Goal: Task Accomplishment & Management: Complete application form

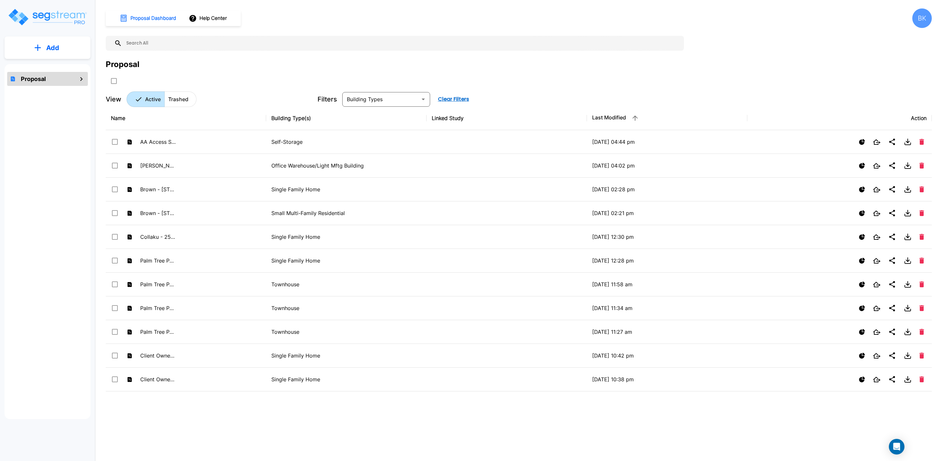
click at [53, 45] on p "Add" at bounding box center [52, 48] width 13 height 10
click at [54, 64] on p "Add Proposal" at bounding box center [52, 66] width 34 height 8
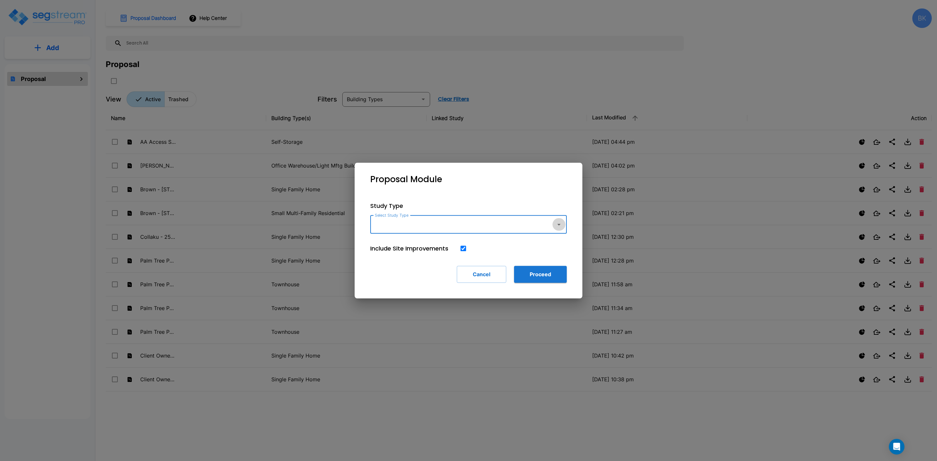
click at [559, 224] on icon "button" at bounding box center [558, 225] width 3 height 2
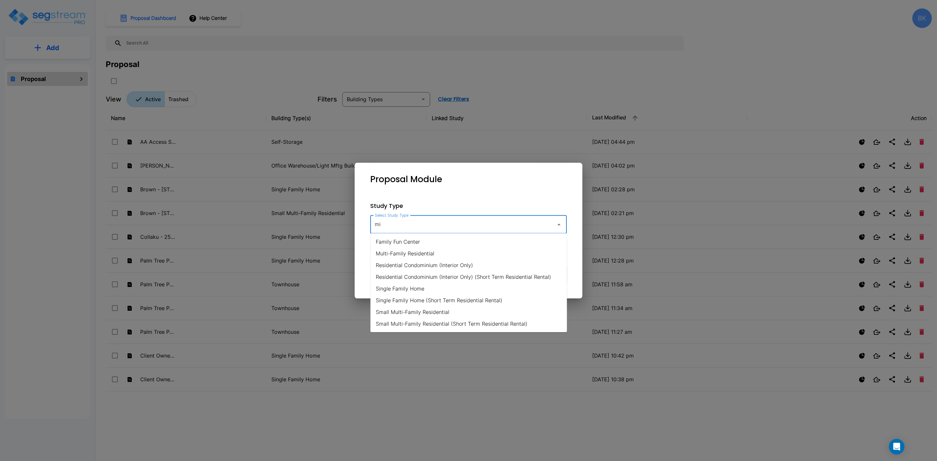
type input "m"
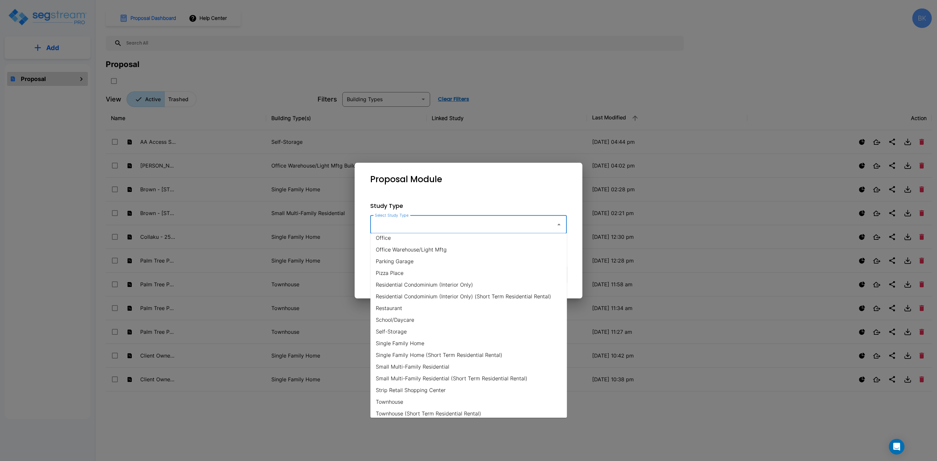
scroll to position [406, 0]
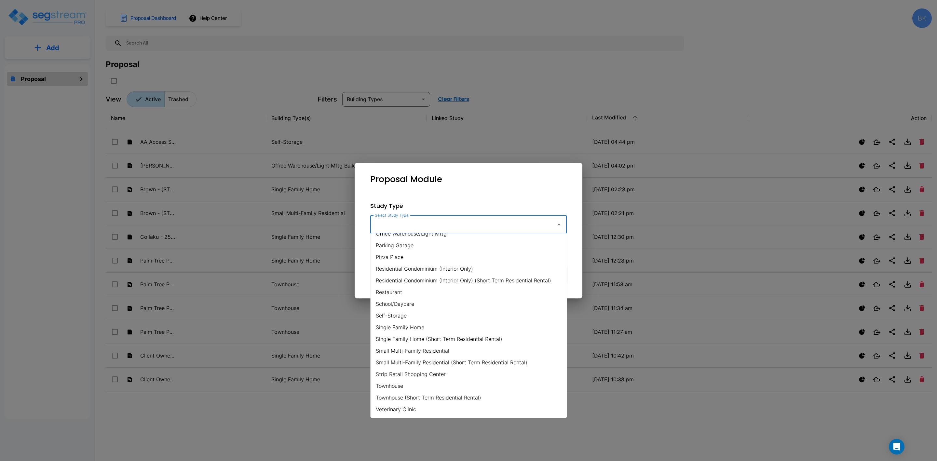
click at [403, 373] on li "Strip Retail Shopping Center" at bounding box center [469, 374] width 197 height 12
type input "Strip Retail Shopping Center"
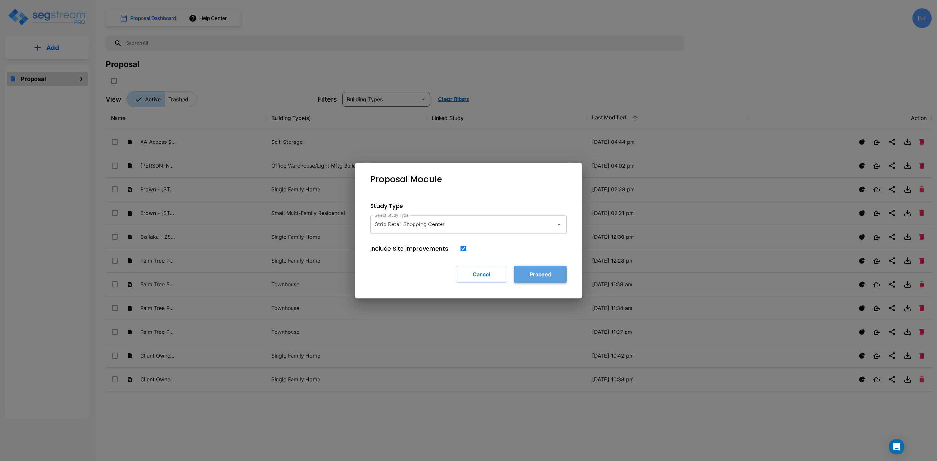
click at [541, 276] on button "Proceed" at bounding box center [540, 274] width 53 height 17
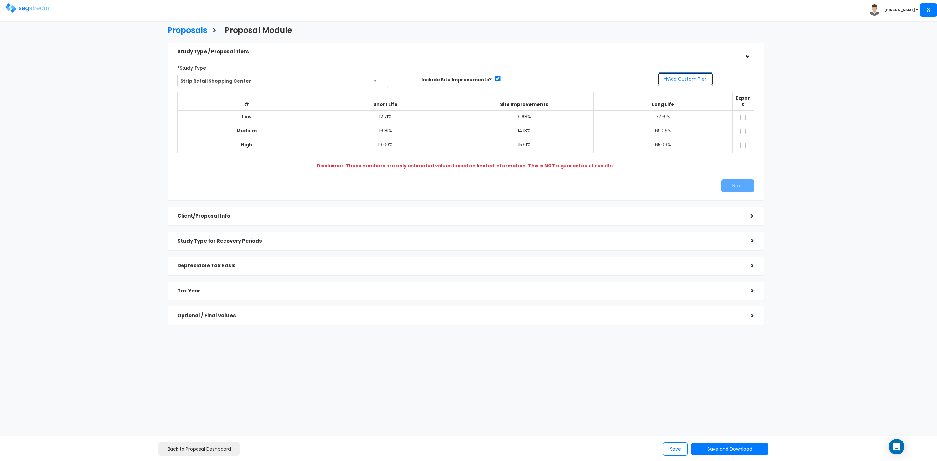
click at [681, 79] on button "Add Custom Tier" at bounding box center [686, 79] width 56 height 14
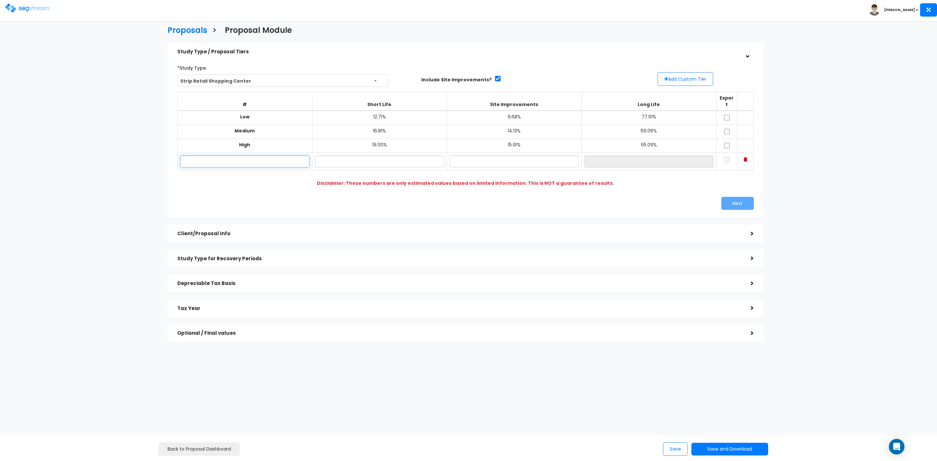
click at [218, 156] on input "text" at bounding box center [244, 162] width 129 height 12
type input "777 S 200 E"
click at [390, 156] on input "text" at bounding box center [379, 162] width 129 height 12
type input "16.45%"
click at [509, 156] on input "text" at bounding box center [514, 162] width 129 height 12
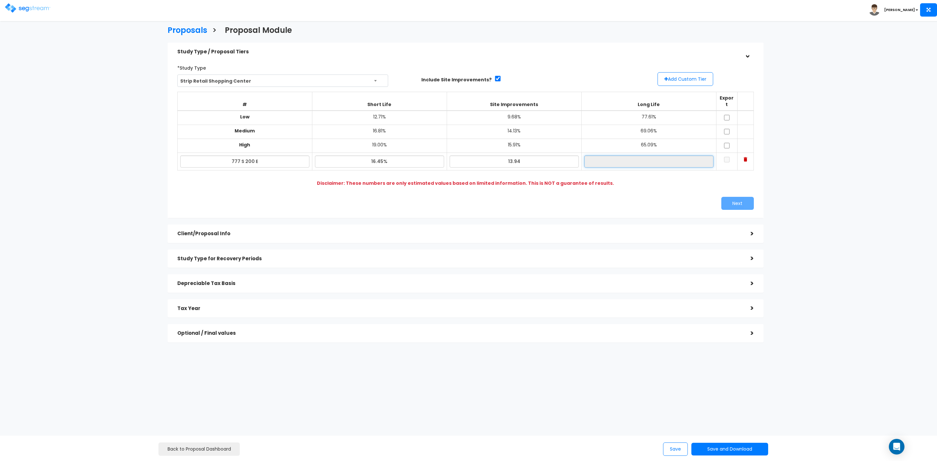
type input "13.94%"
type input "69.61%"
click at [670, 156] on input "69.61%" at bounding box center [648, 162] width 129 height 12
click at [728, 115] on input "checkbox" at bounding box center [727, 118] width 7 height 6
checkbox input "true"
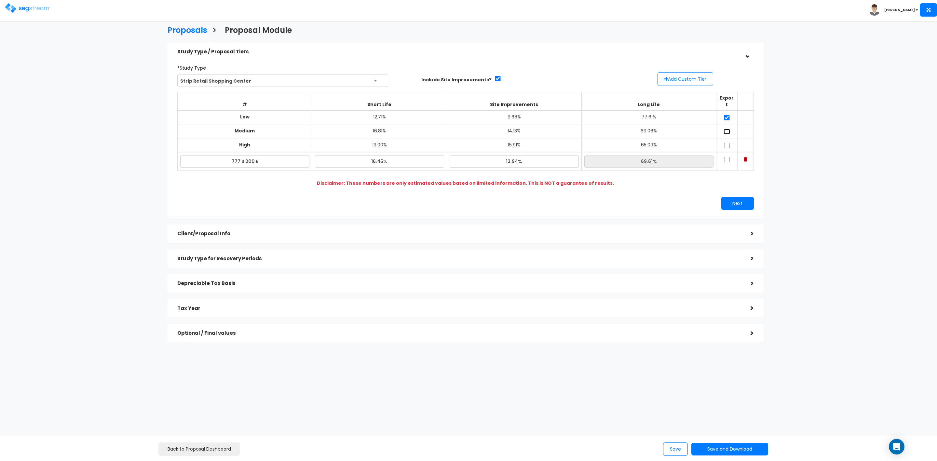
click at [728, 129] on input "checkbox" at bounding box center [727, 132] width 7 height 6
checkbox input "true"
drag, startPoint x: 727, startPoint y: 141, endPoint x: 728, endPoint y: 145, distance: 4.5
click at [727, 143] on input "checkbox" at bounding box center [727, 146] width 7 height 6
checkbox input "true"
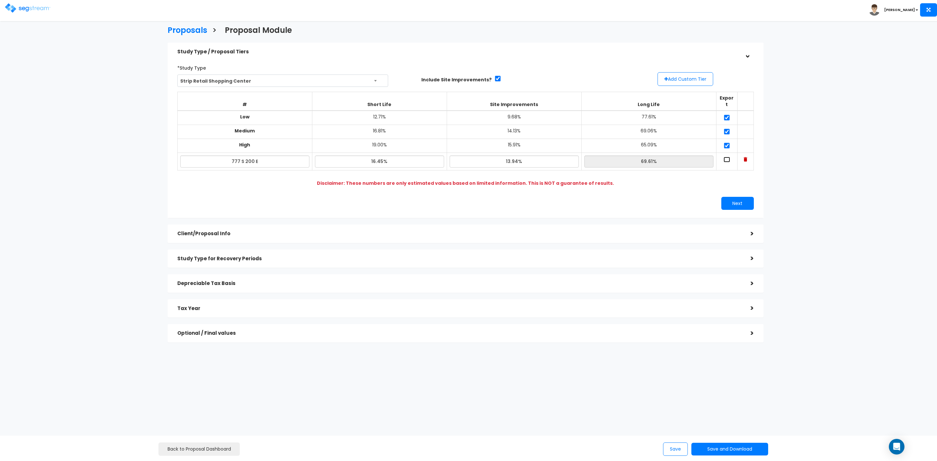
drag, startPoint x: 726, startPoint y: 154, endPoint x: 729, endPoint y: 158, distance: 4.0
click at [728, 157] on td at bounding box center [726, 162] width 21 height 18
click at [741, 199] on button "Next" at bounding box center [737, 203] width 33 height 13
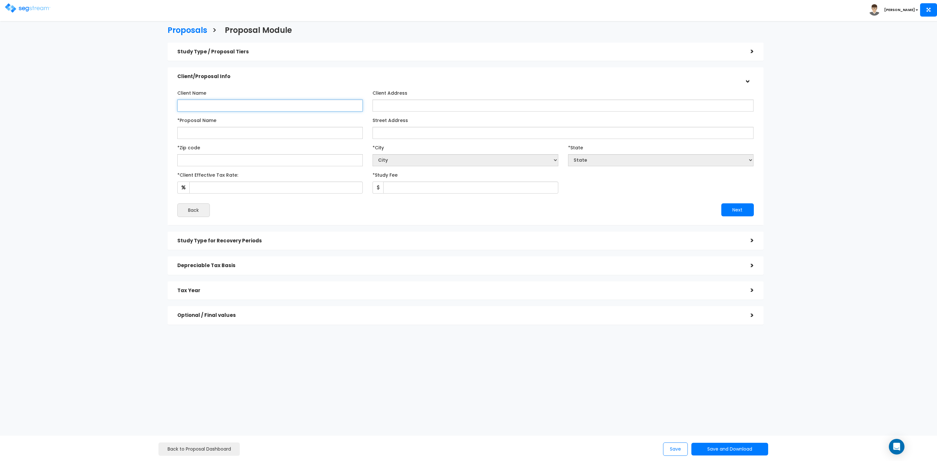
click at [239, 106] on input "Client Name" at bounding box center [270, 106] width 186 height 12
type input "Tim Watchke"
click at [241, 132] on input "*Proposal Name" at bounding box center [270, 133] width 186 height 12
type input "Raven Financial - 777 S 200 E"
click at [225, 159] on input "text" at bounding box center [270, 160] width 186 height 12
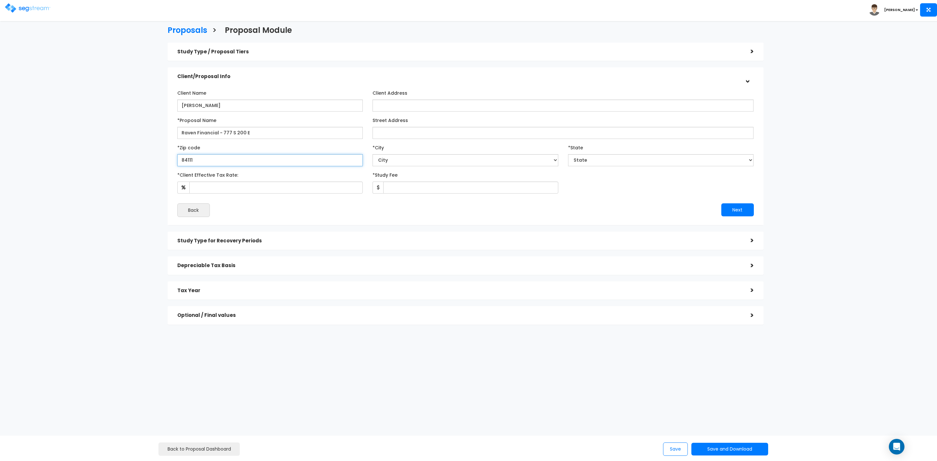
type input "84111"
click at [406, 159] on select "City" at bounding box center [466, 160] width 186 height 12
click at [602, 159] on select "State National Average AB AK AL AR AZ BC CA" at bounding box center [661, 160] width 186 height 12
select select "UT"
click at [568, 154] on select "State National Average AB AK AL AR AZ BC CA" at bounding box center [661, 160] width 186 height 12
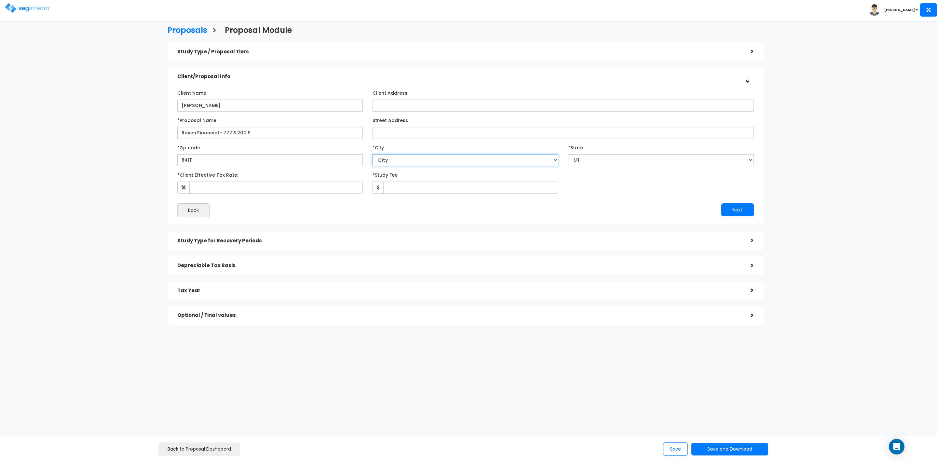
click at [408, 163] on select "City" at bounding box center [466, 160] width 186 height 12
click at [403, 159] on select "City" at bounding box center [466, 160] width 186 height 12
click at [250, 154] on input "84111" at bounding box center [270, 160] width 186 height 12
select select "Salt Lake City"
click at [209, 192] on input "*Client Effective Tax Rate:" at bounding box center [276, 188] width 174 height 12
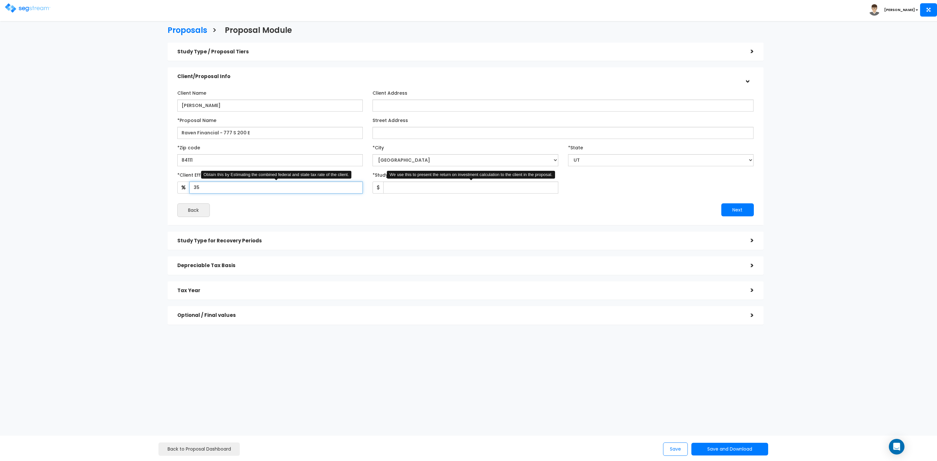
type input "35"
click at [398, 187] on input "*Study Fee" at bounding box center [470, 188] width 175 height 12
click at [395, 188] on input "5,240" at bounding box center [470, 188] width 175 height 12
click at [394, 187] on input "5,640" at bounding box center [470, 188] width 175 height 12
type input "5,940"
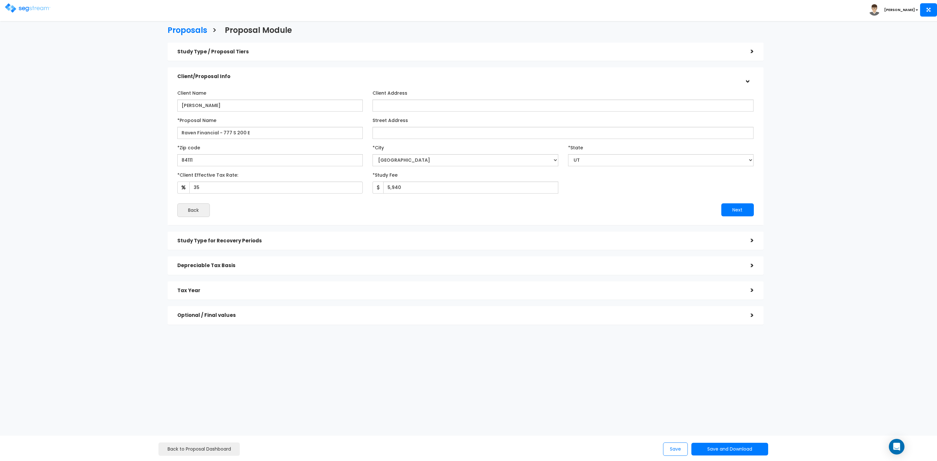
click at [617, 198] on div "Client Name Tim Watchke Client Address *Proposal Name Echo" at bounding box center [465, 153] width 577 height 130
click at [385, 105] on input "Client Address" at bounding box center [563, 106] width 381 height 12
click at [751, 238] on div ">" at bounding box center [747, 241] width 13 height 10
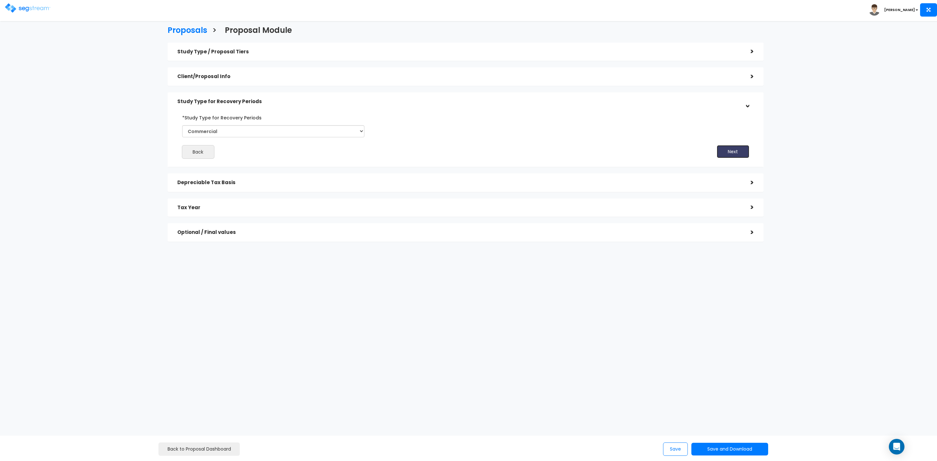
click at [739, 152] on button "Next" at bounding box center [733, 151] width 33 height 13
click at [249, 155] on input "*Depreciable Tax Basis" at bounding box center [251, 155] width 126 height 12
type input "3,077,615"
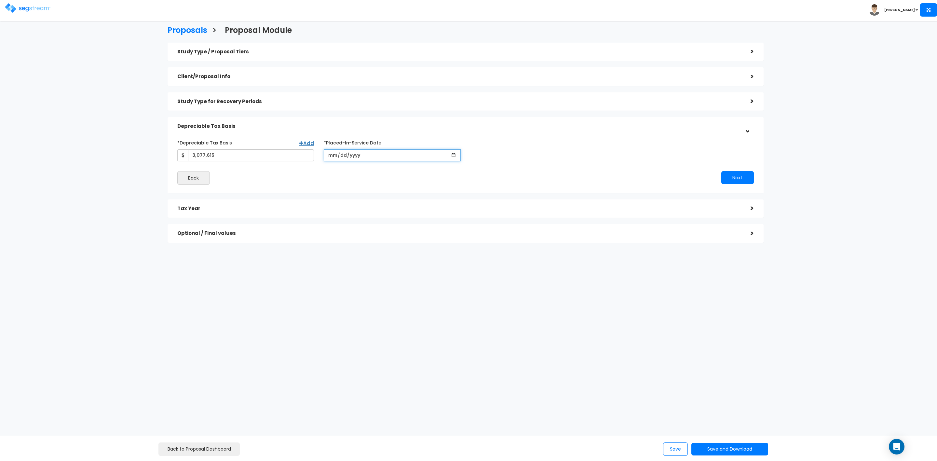
click at [357, 155] on input "date" at bounding box center [392, 155] width 137 height 12
click at [333, 157] on input "date" at bounding box center [392, 155] width 137 height 12
type input "2025-12-31"
click at [511, 157] on input "*Purchase/Contract Date" at bounding box center [539, 155] width 137 height 12
type input "2025-12-31"
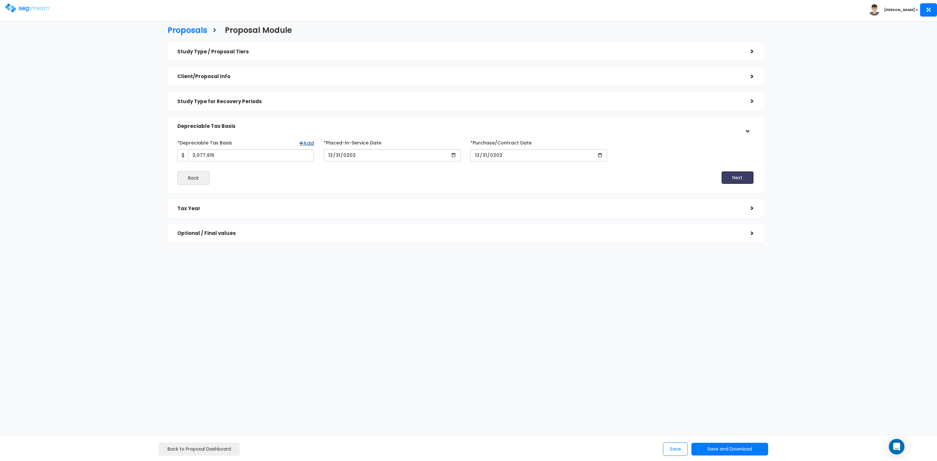
click at [748, 180] on button "Next" at bounding box center [737, 177] width 33 height 13
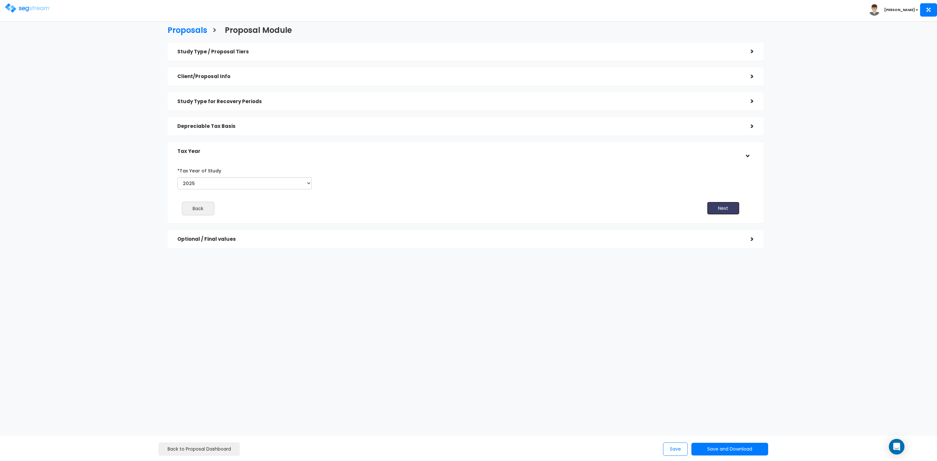
click at [723, 208] on button "Next" at bounding box center [723, 208] width 33 height 13
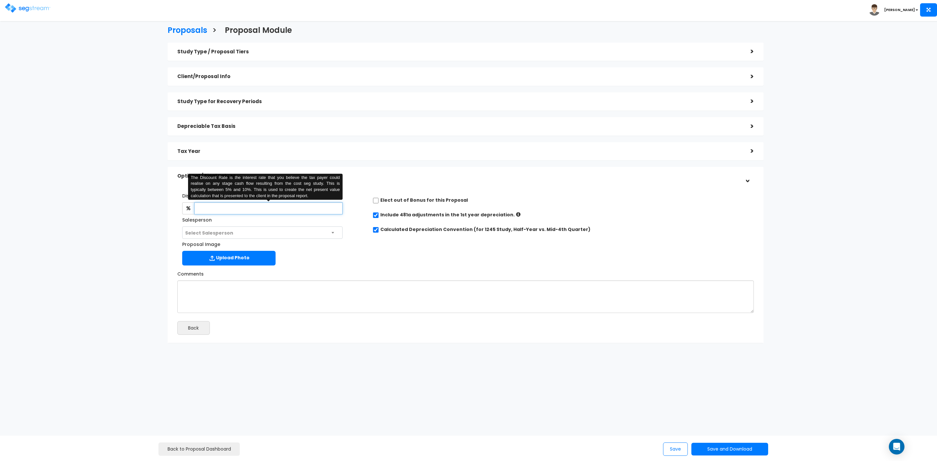
click at [242, 210] on input "text" at bounding box center [268, 208] width 148 height 12
type input "8"
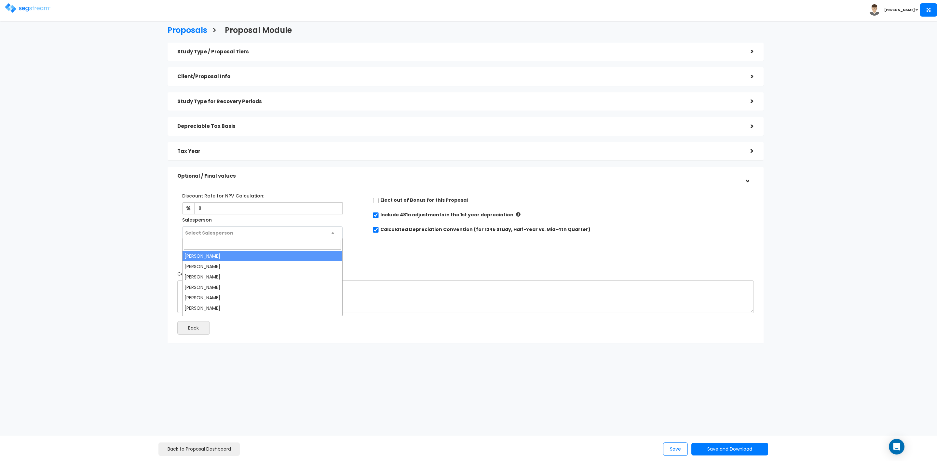
click at [254, 235] on span "Select Salesperson" at bounding box center [263, 233] width 160 height 12
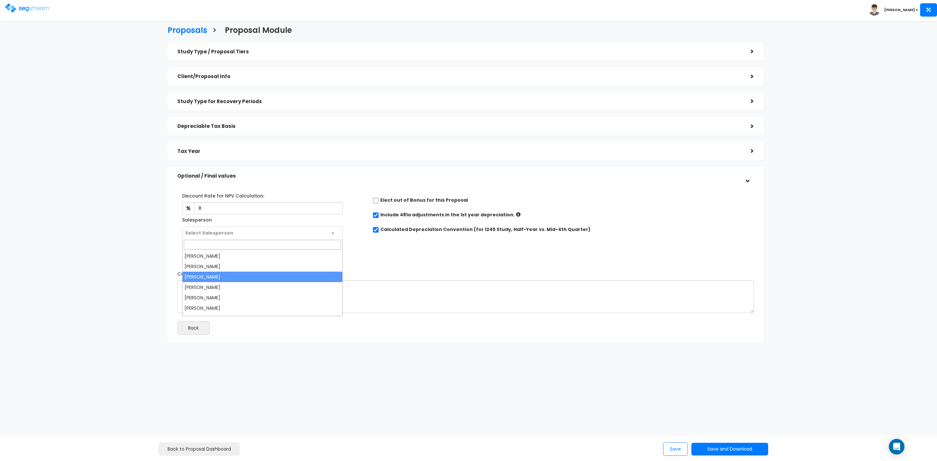
select select "173"
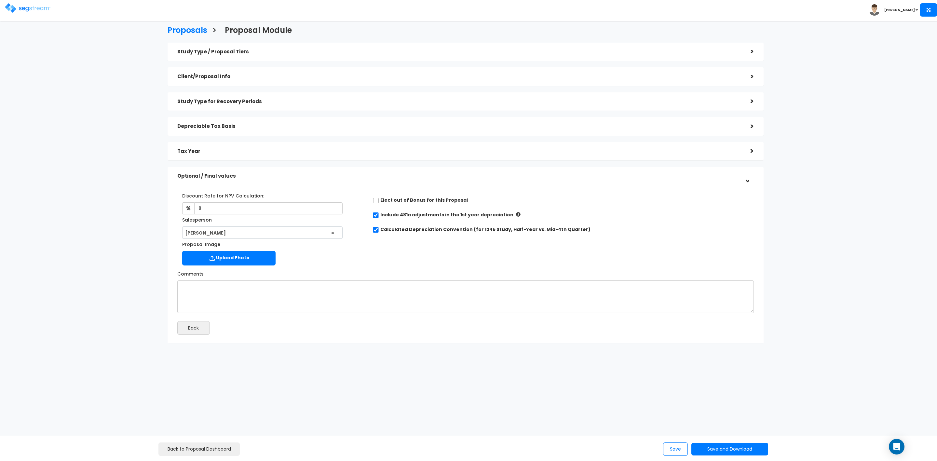
click at [611, 54] on h5 "Study Type / Proposal Tiers" at bounding box center [459, 52] width 564 height 6
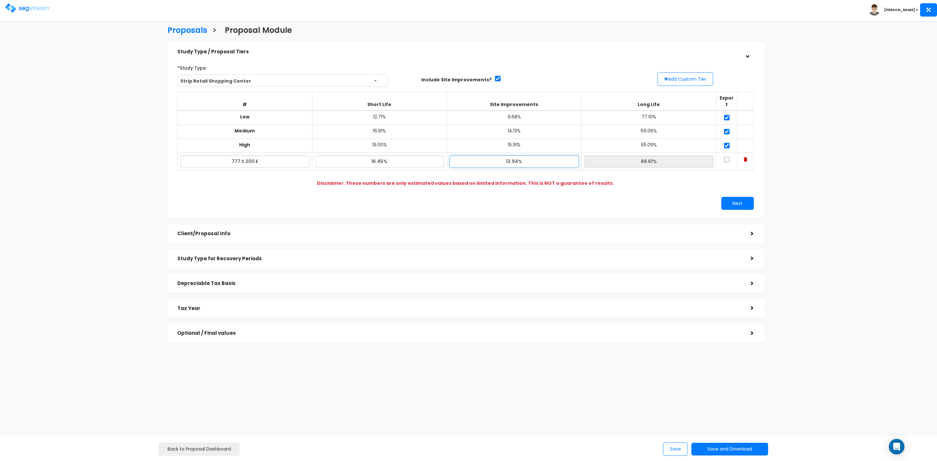
click at [515, 158] on input "13.94%" at bounding box center [514, 162] width 129 height 12
type input "13.64%"
type input "69.91%"
click at [608, 141] on td "65.09%" at bounding box center [649, 146] width 135 height 14
click at [612, 156] on input "69.91%" at bounding box center [648, 162] width 129 height 12
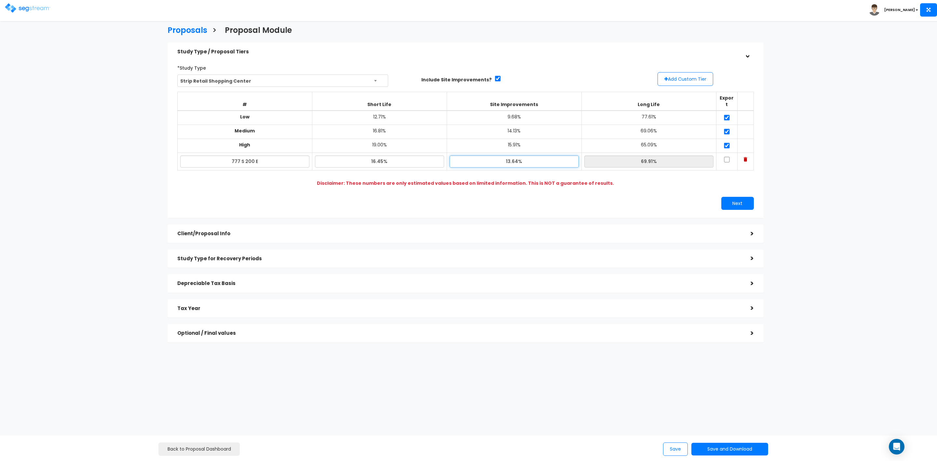
drag, startPoint x: 512, startPoint y: 154, endPoint x: 515, endPoint y: 156, distance: 4.1
click at [515, 156] on input "13.64%" at bounding box center [514, 162] width 129 height 12
type input "13.34%"
type input "70.21%"
click at [602, 156] on input "70.21%" at bounding box center [648, 162] width 129 height 12
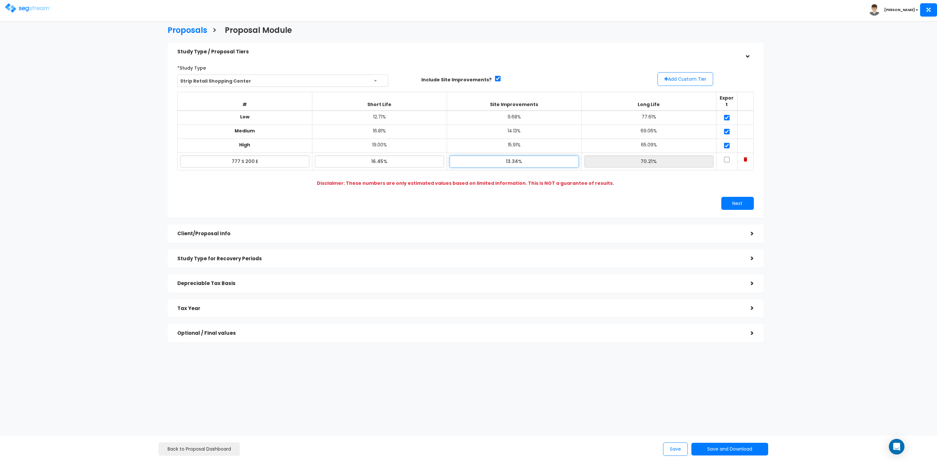
click at [515, 156] on input "13.34%" at bounding box center [514, 162] width 129 height 12
type input "13.44%"
type input "70.11%"
click at [638, 175] on div "# Short Life Site Improvements Long Life Export Low 12.71% 9.68% 77.61% Medium …" at bounding box center [465, 138] width 577 height 102
click at [692, 199] on div "Next" at bounding box center [612, 203] width 293 height 13
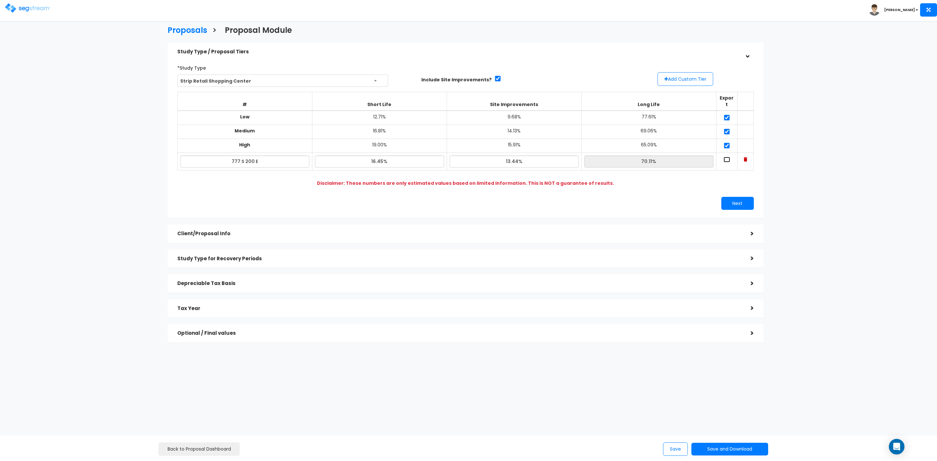
drag, startPoint x: 725, startPoint y: 151, endPoint x: 726, endPoint y: 156, distance: 4.2
click at [725, 157] on input "checkbox" at bounding box center [727, 160] width 7 height 6
checkbox input "true"
click at [737, 197] on button "Next" at bounding box center [737, 203] width 33 height 13
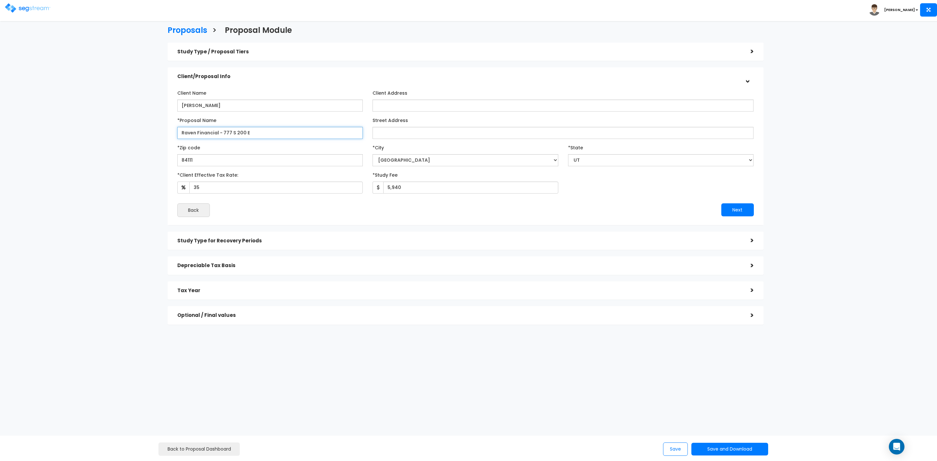
drag, startPoint x: 217, startPoint y: 130, endPoint x: 157, endPoint y: 122, distance: 60.4
click at [165, 129] on div "Study Type / Proposal Tiers > *Study Type Strip Retail Shopping Center Assisted…" at bounding box center [466, 186] width 606 height 295
type input "Maven Mixed Use - 777 S 200 E"
click at [410, 133] on input "Street Address" at bounding box center [563, 133] width 381 height 12
type input "777 S 200 E"
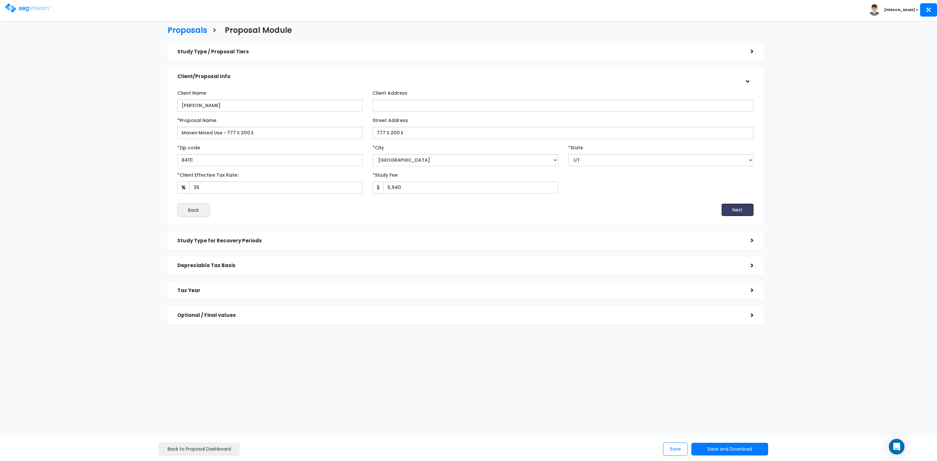
click at [734, 207] on button "Next" at bounding box center [737, 209] width 33 height 13
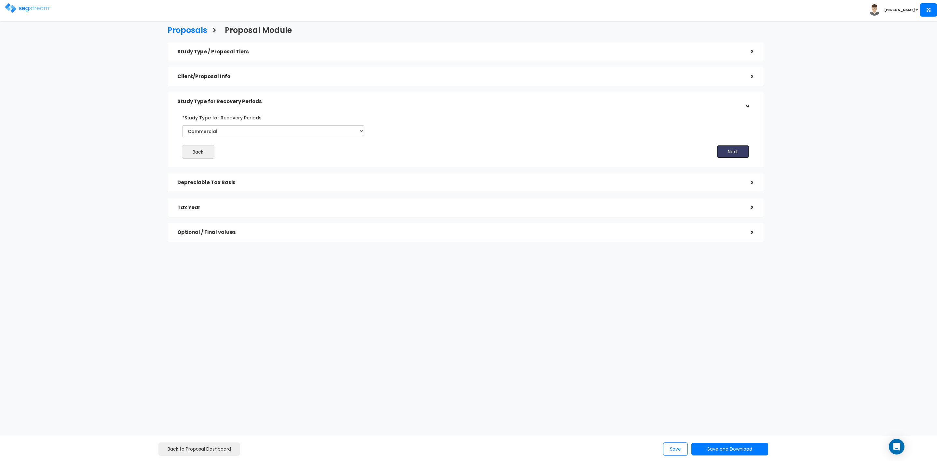
click at [725, 153] on button "Next" at bounding box center [733, 151] width 33 height 13
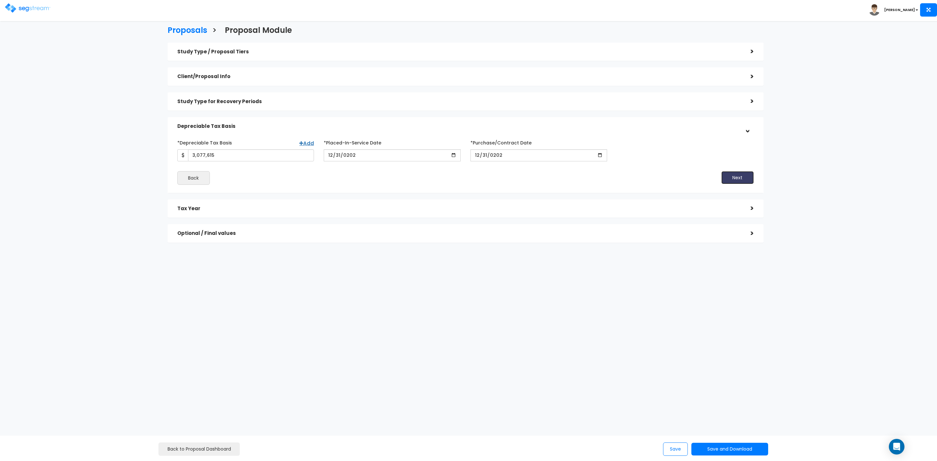
click at [739, 177] on button "Next" at bounding box center [737, 177] width 33 height 13
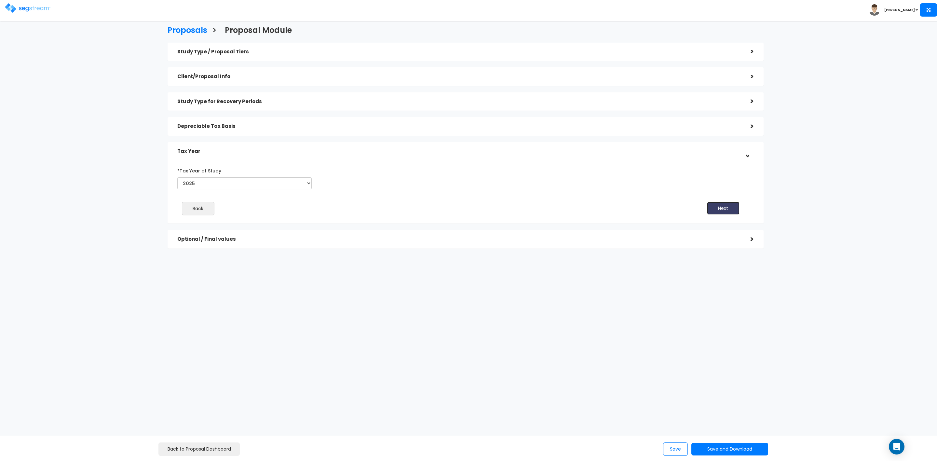
click at [726, 207] on button "Next" at bounding box center [723, 208] width 33 height 13
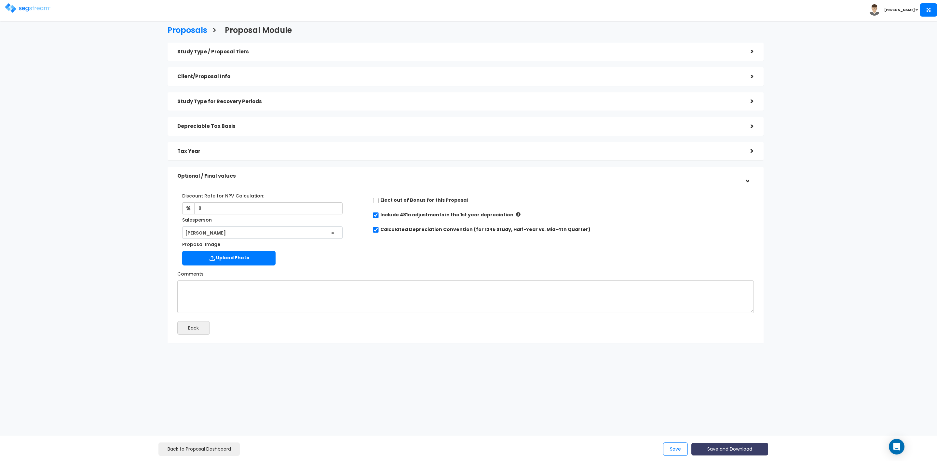
click at [713, 449] on button "Save and Download" at bounding box center [730, 449] width 77 height 13
click at [727, 414] on link "Custom Proposal" at bounding box center [746, 415] width 102 height 15
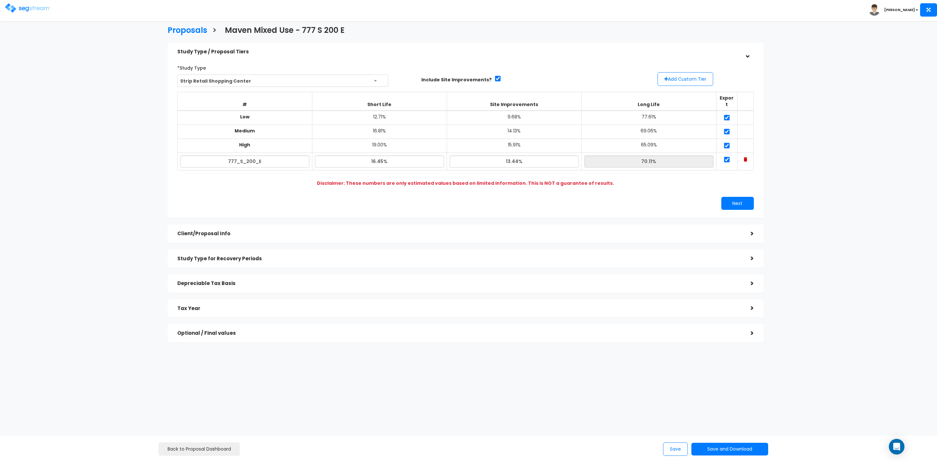
click at [749, 303] on div ">" at bounding box center [747, 308] width 13 height 10
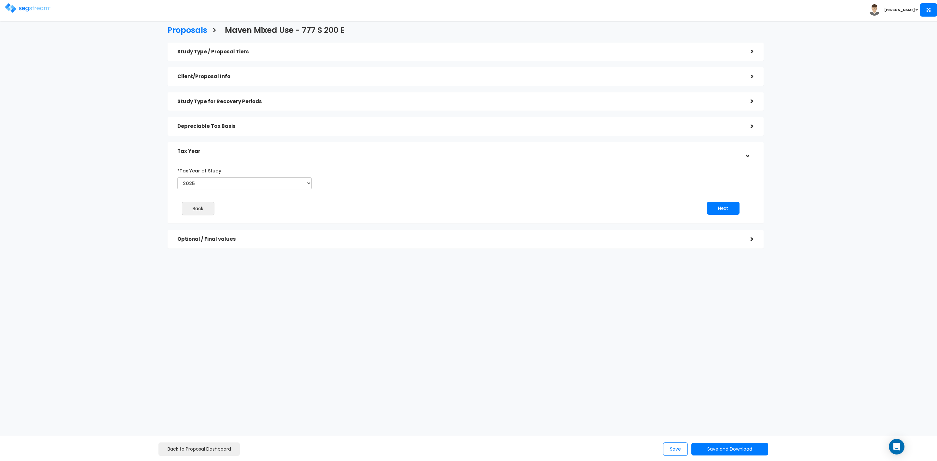
click at [744, 128] on div ">" at bounding box center [747, 126] width 13 height 10
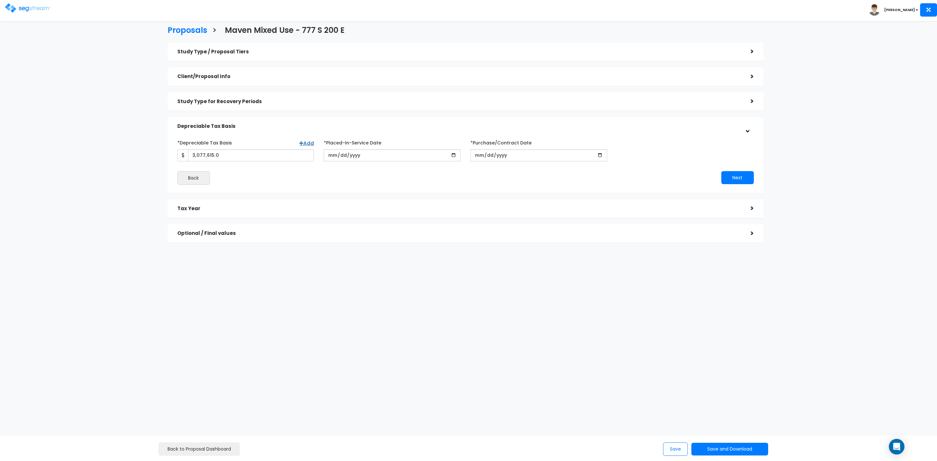
click at [742, 99] on div ">" at bounding box center [747, 101] width 13 height 10
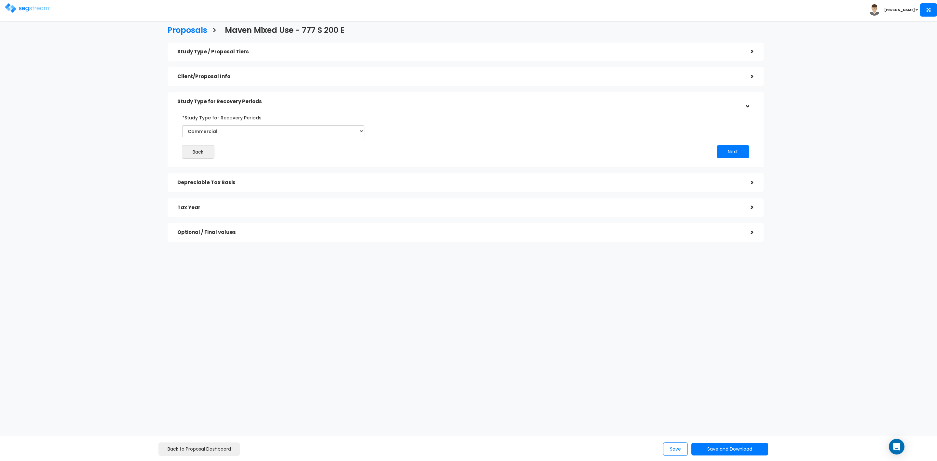
click at [739, 237] on div "Optional / Final values" at bounding box center [459, 232] width 564 height 12
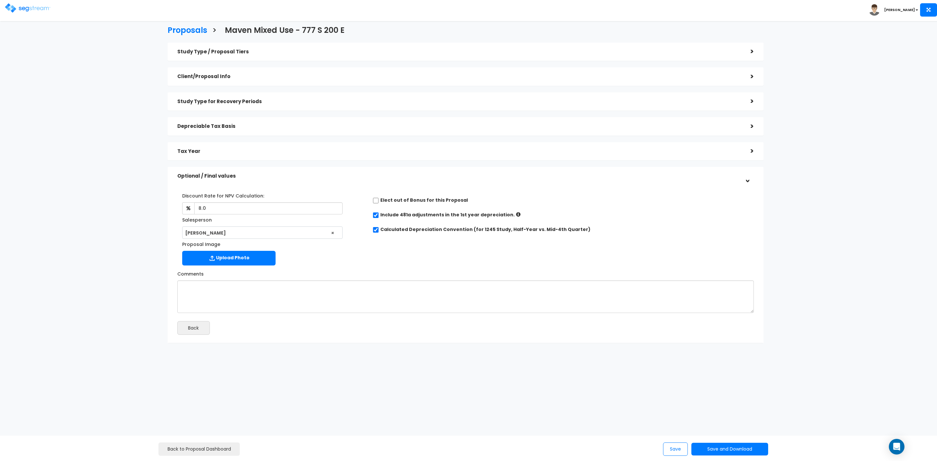
click at [258, 74] on h5 "Client/Proposal Info" at bounding box center [459, 77] width 564 height 6
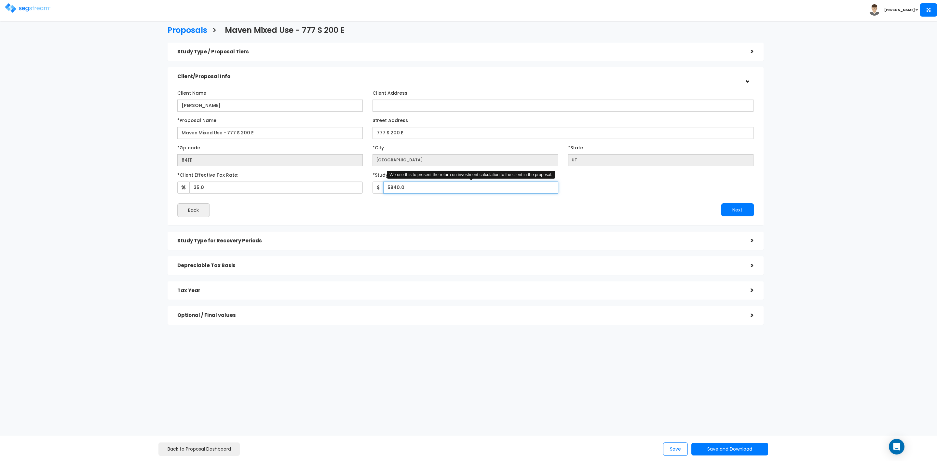
drag, startPoint x: 415, startPoint y: 188, endPoint x: 373, endPoint y: 194, distance: 42.1
click at [373, 194] on div "Client Name Tim Watchke Client Address *Proposal Name UT" at bounding box center [465, 153] width 577 height 130
type input "6,450"
click at [732, 206] on button "Next" at bounding box center [737, 209] width 33 height 13
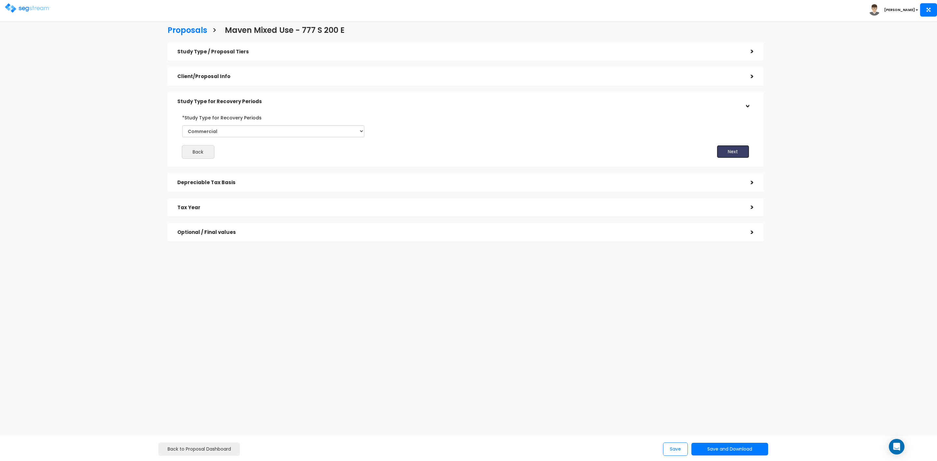
click at [727, 149] on button "Next" at bounding box center [733, 151] width 33 height 13
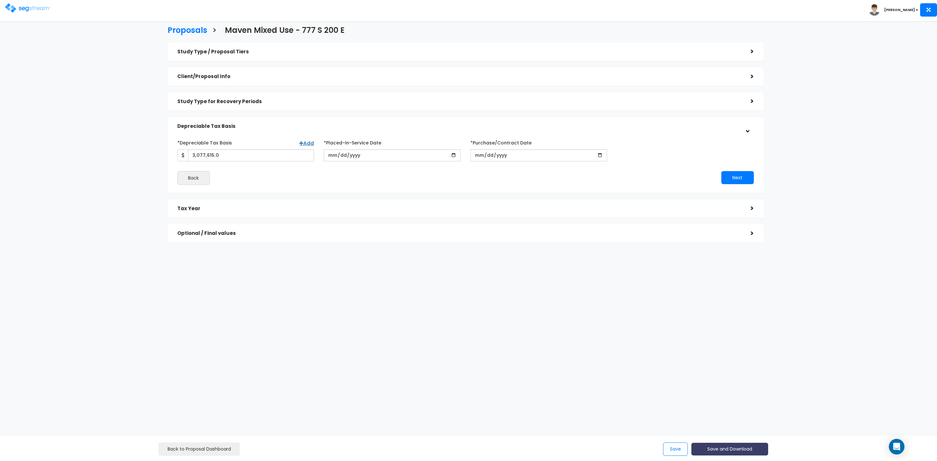
click at [727, 446] on button "Save and Download" at bounding box center [730, 449] width 77 height 13
click at [730, 414] on link "Custom Proposal" at bounding box center [746, 415] width 102 height 15
click at [744, 49] on div ">" at bounding box center [747, 52] width 13 height 10
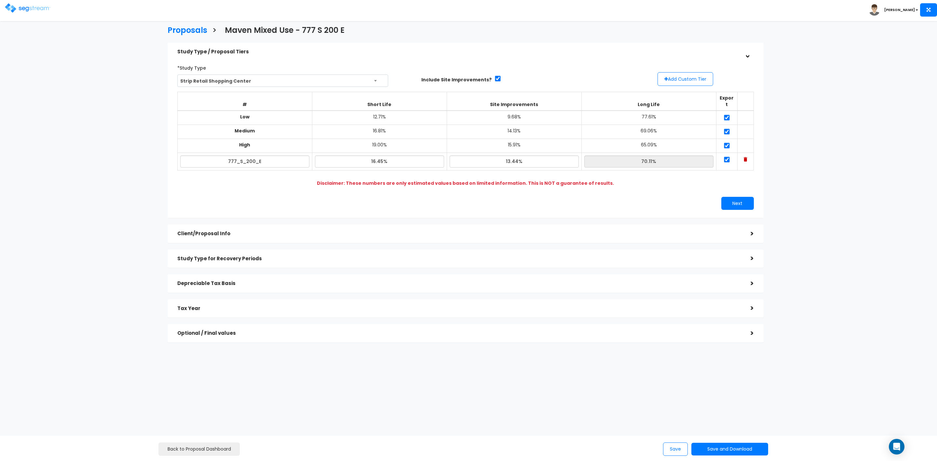
click at [287, 79] on span "Strip Retail Shopping Center" at bounding box center [283, 81] width 211 height 12
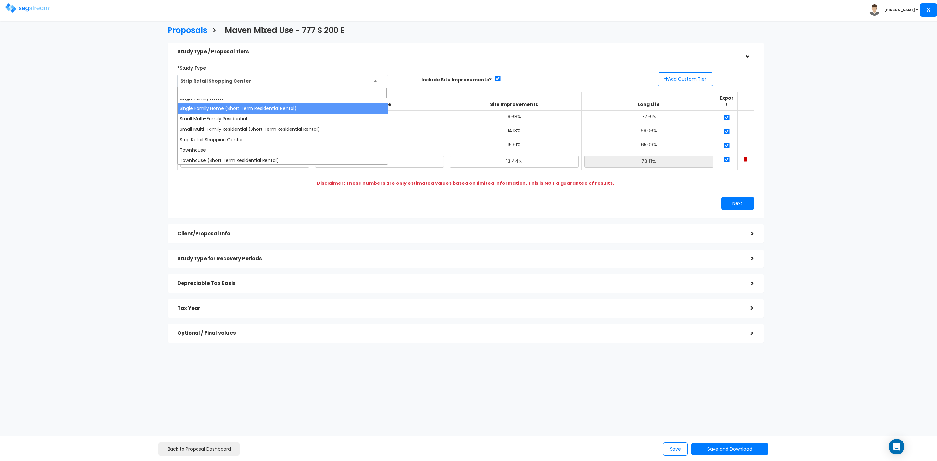
scroll to position [390, 0]
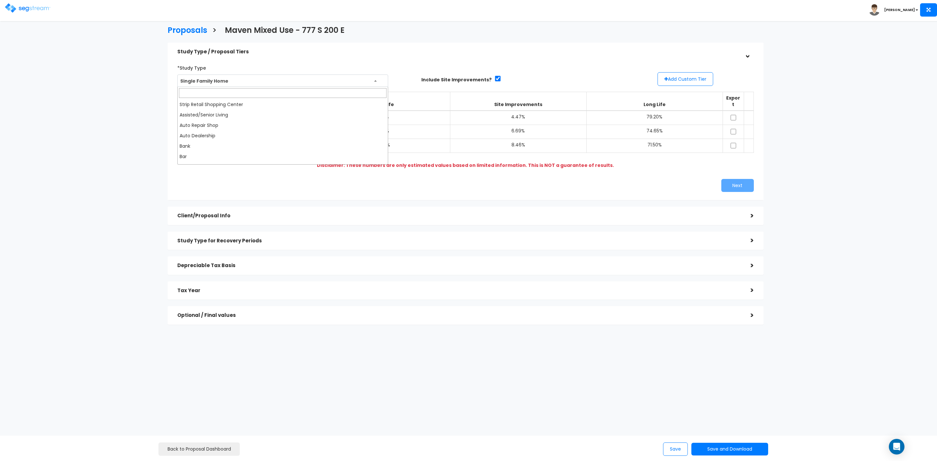
click at [376, 79] on span "Single Family Home" at bounding box center [283, 81] width 211 height 12
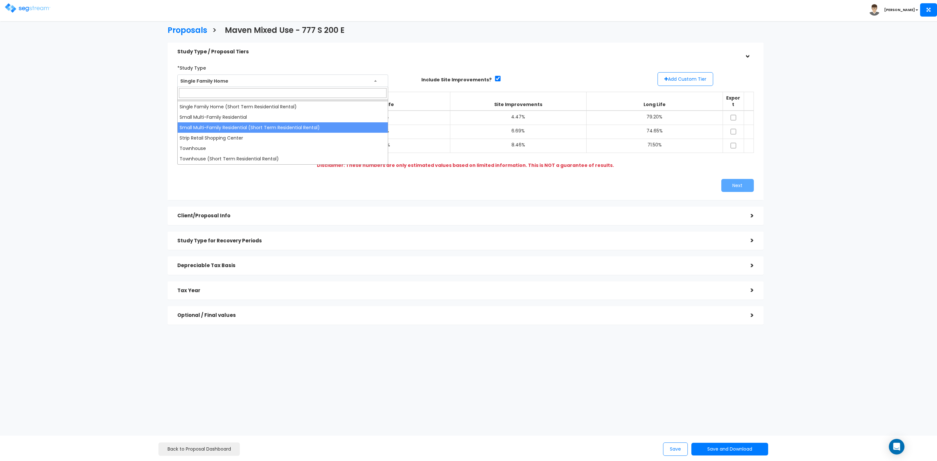
scroll to position [466, 0]
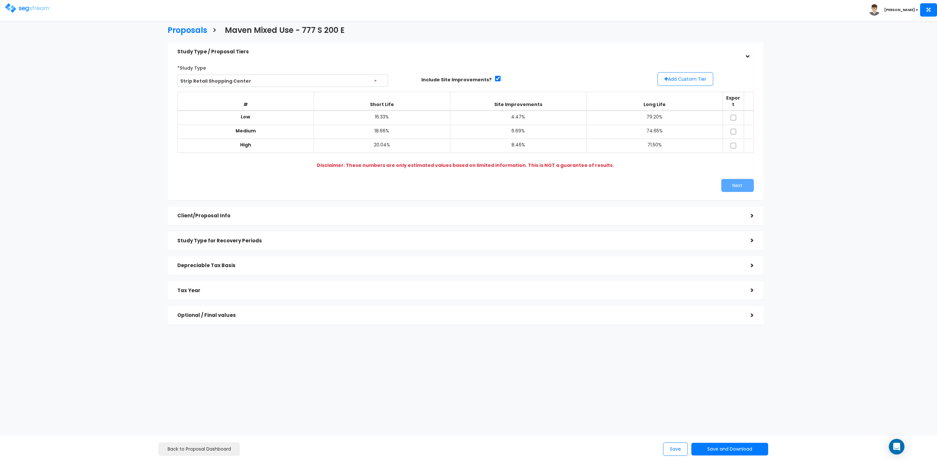
select select "80"
click at [735, 115] on input "checkbox" at bounding box center [733, 118] width 7 height 6
checkbox input "true"
click at [733, 129] on input "checkbox" at bounding box center [733, 132] width 7 height 6
checkbox input "true"
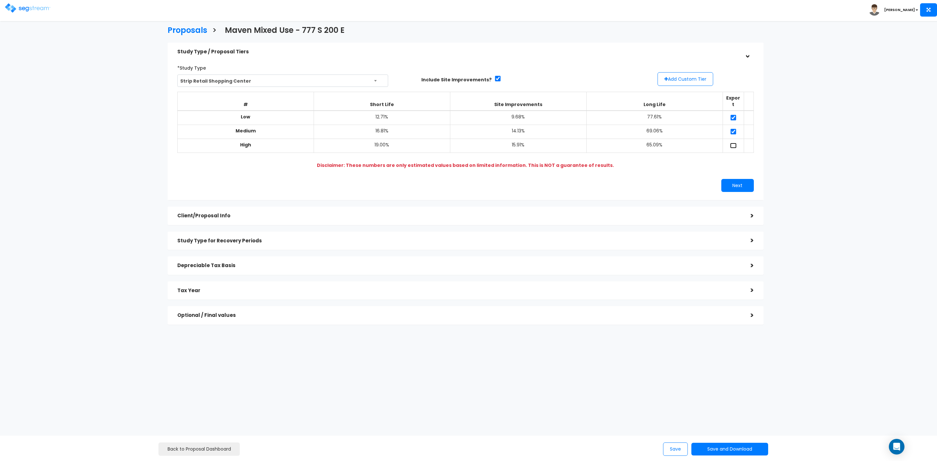
click at [733, 143] on input "checkbox" at bounding box center [733, 146] width 7 height 6
checkbox input "true"
click at [695, 83] on button "Add Custom Tier" at bounding box center [686, 79] width 56 height 14
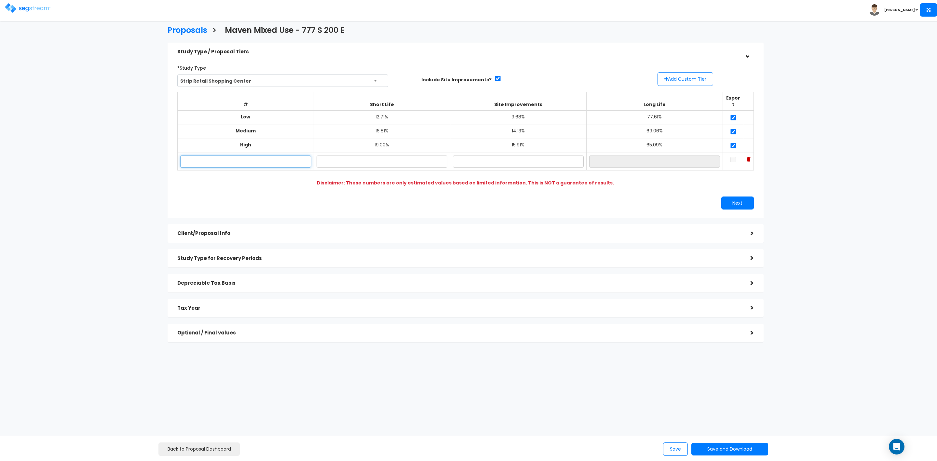
click at [278, 157] on input "text" at bounding box center [245, 162] width 131 height 12
type input "777 S 200 E"
click at [391, 157] on input "text" at bounding box center [382, 162] width 131 height 12
type input "16.35%"
click at [525, 157] on input "text" at bounding box center [518, 162] width 131 height 12
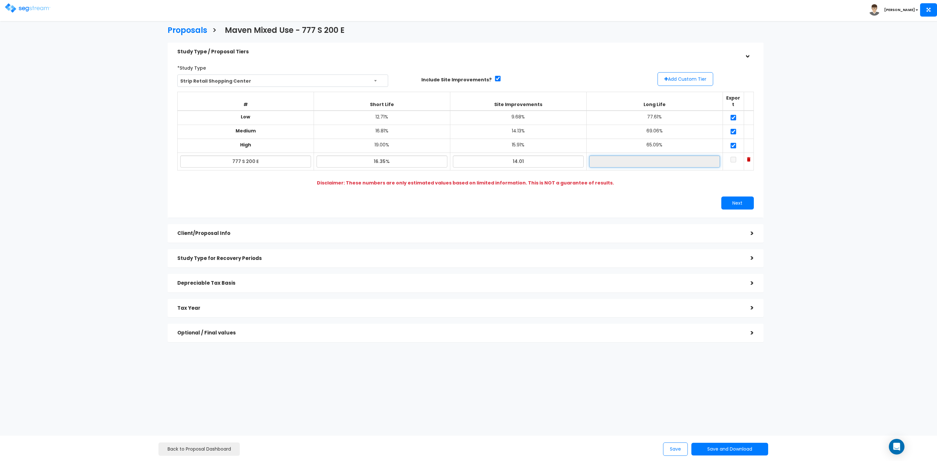
type input "14.01%"
type input "69.64%"
click at [649, 156] on input "69.64%" at bounding box center [654, 162] width 131 height 12
click at [733, 200] on button "Next" at bounding box center [737, 203] width 33 height 13
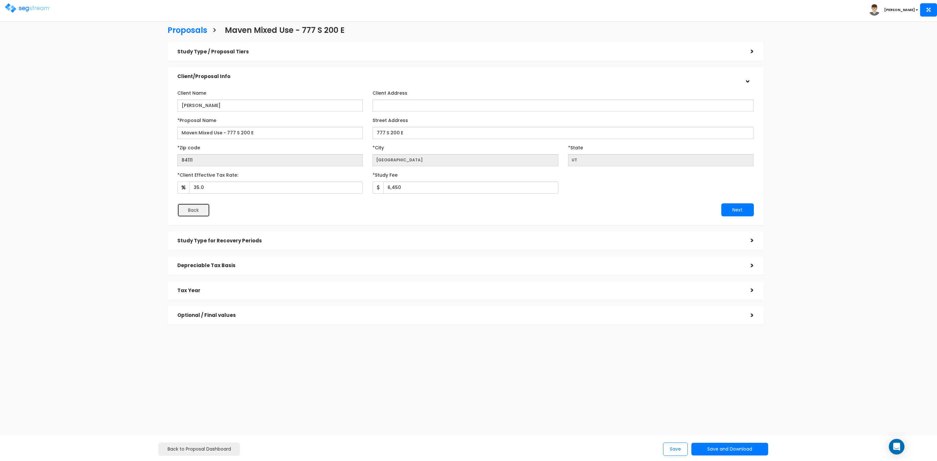
click at [185, 209] on button "Back" at bounding box center [193, 210] width 33 height 14
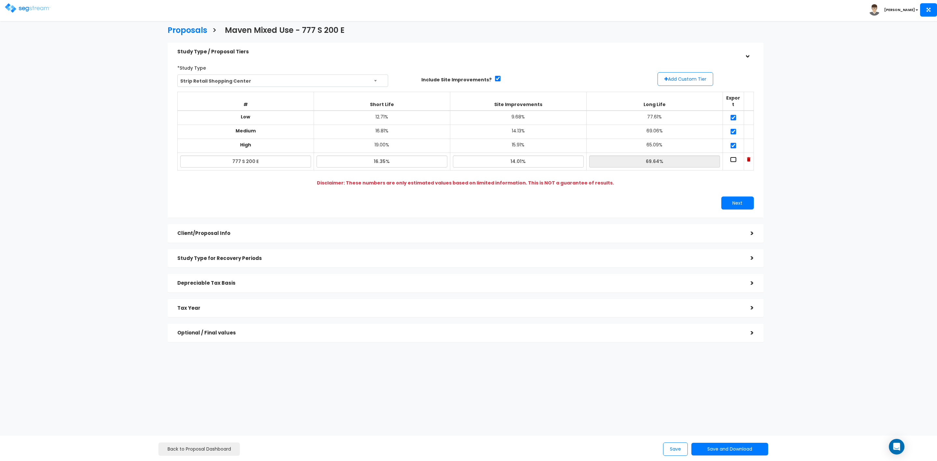
click at [736, 157] on input "checkbox" at bounding box center [733, 160] width 7 height 6
checkbox input "true"
click at [743, 198] on button "Next" at bounding box center [737, 203] width 33 height 13
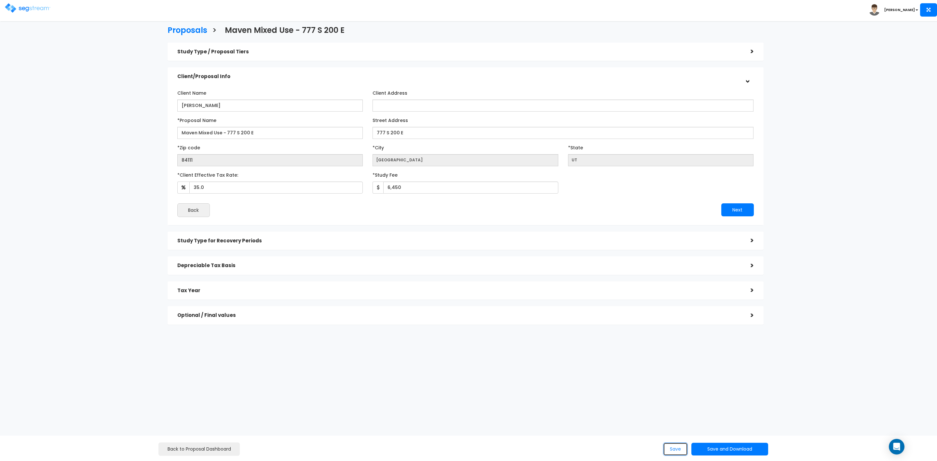
click at [674, 448] on button "Save" at bounding box center [675, 449] width 25 height 13
